Goal: Find specific page/section: Find specific page/section

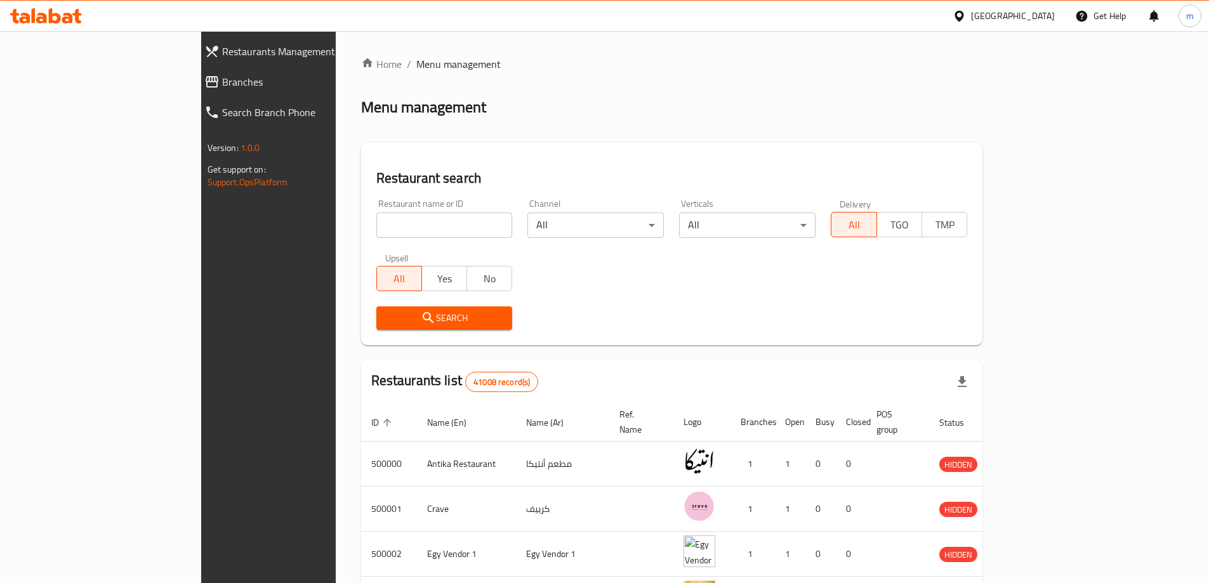
click at [222, 80] on span "Branches" at bounding box center [307, 81] width 171 height 15
click at [44, 17] on icon at bounding box center [41, 18] width 11 height 11
click at [234, 84] on span "Branches" at bounding box center [313, 81] width 159 height 15
